Goal: Find specific page/section: Find specific page/section

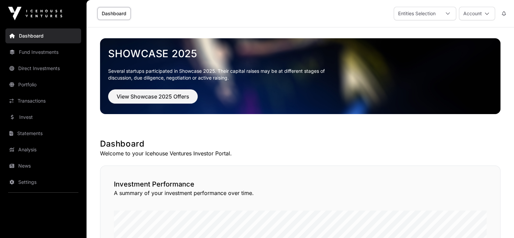
click at [22, 163] on link "News" at bounding box center [43, 165] width 76 height 15
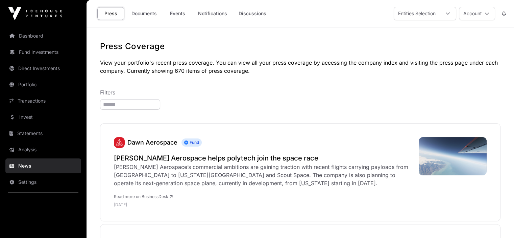
click at [144, 13] on link "Documents" at bounding box center [144, 13] width 34 height 13
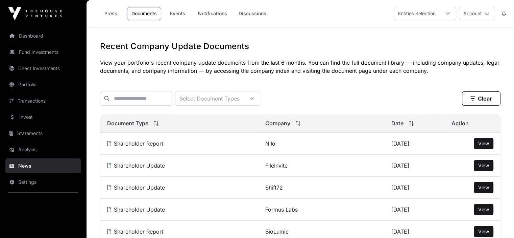
click at [23, 99] on link "Transactions" at bounding box center [43, 100] width 76 height 15
click at [26, 100] on link "Transactions" at bounding box center [43, 100] width 76 height 15
